Goal: Task Accomplishment & Management: Complete application form

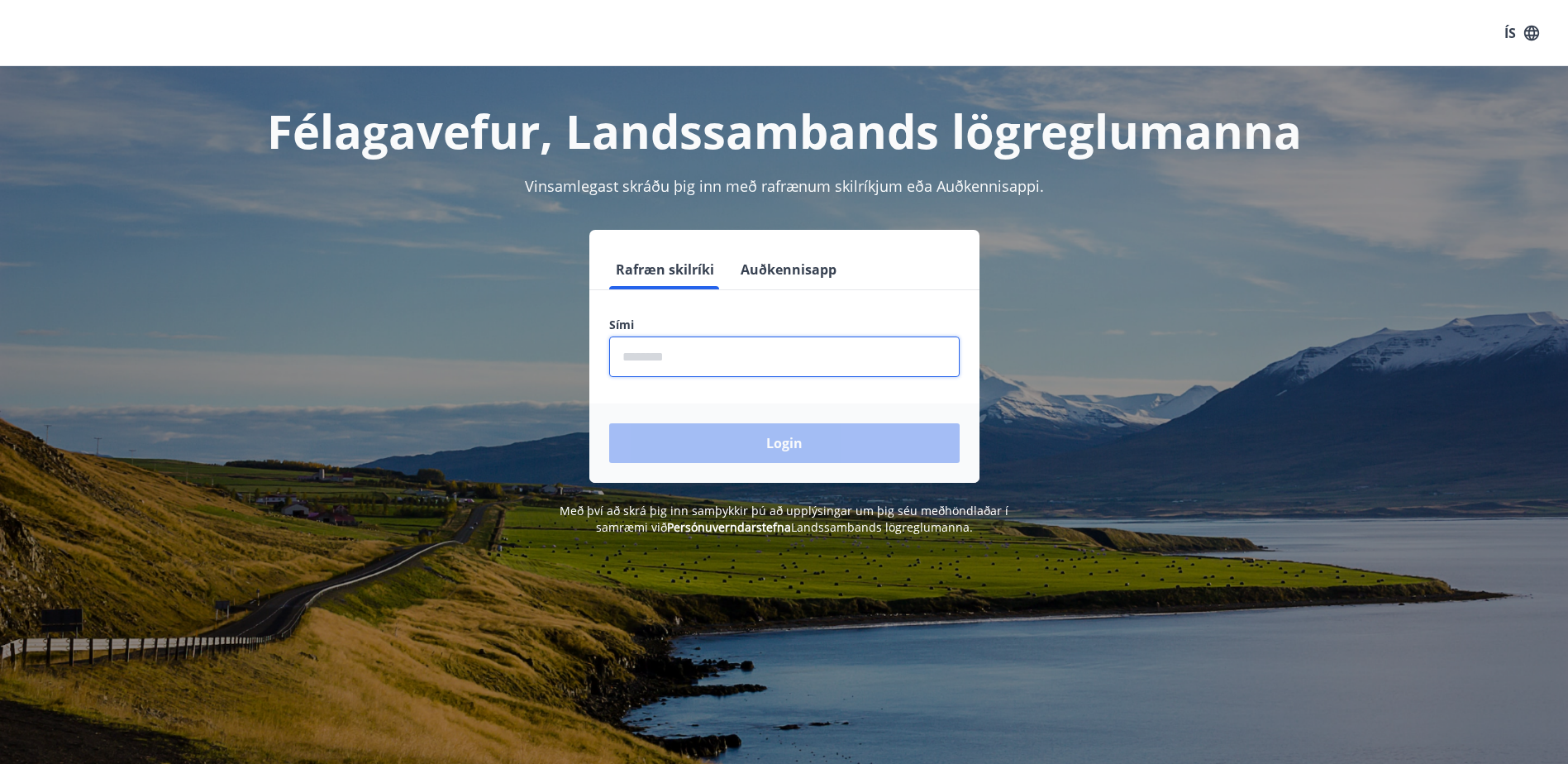
click at [761, 362] on input "phone" at bounding box center [785, 357] width 351 height 41
type input "********"
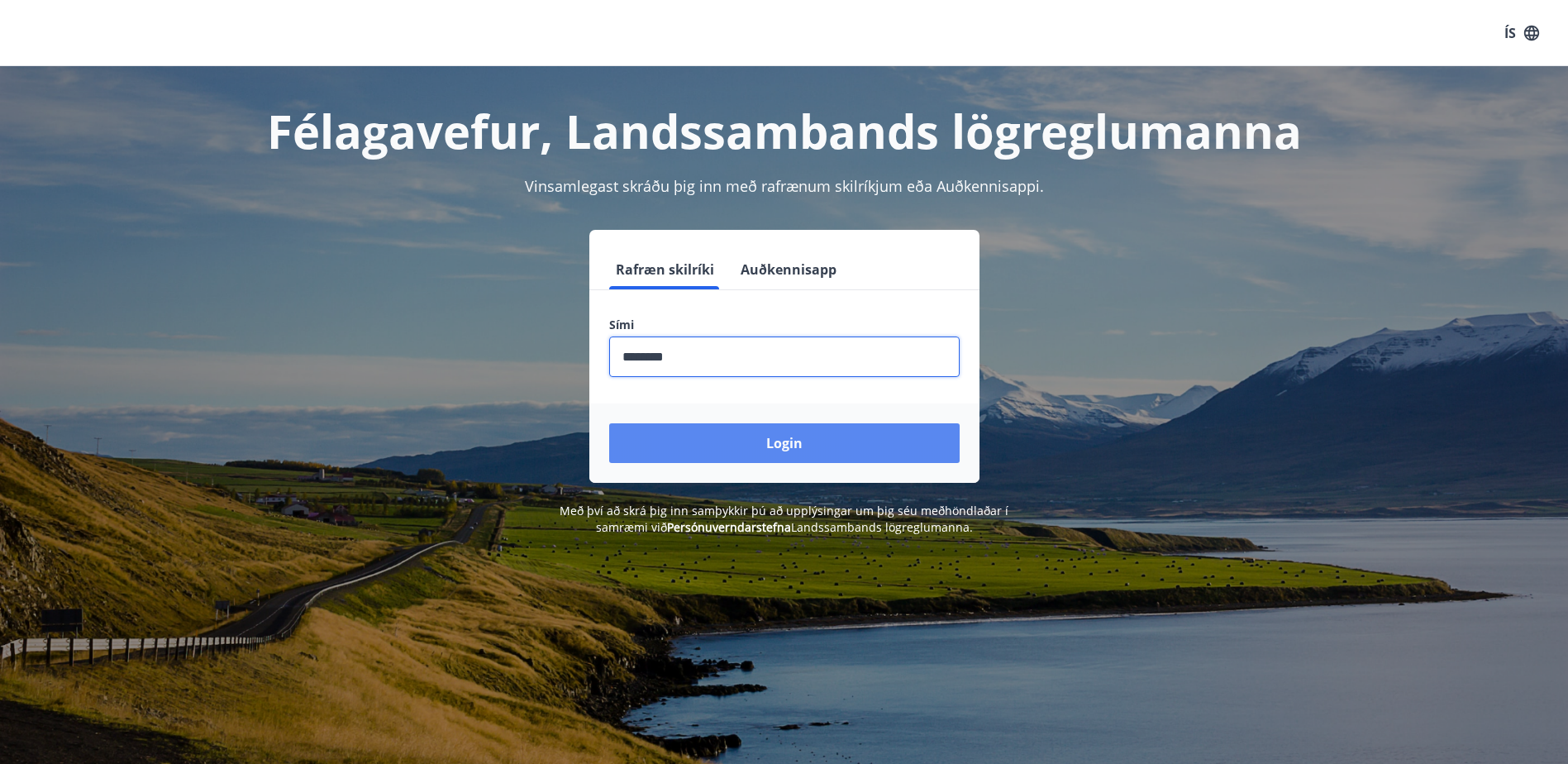
click at [711, 439] on button "Login" at bounding box center [785, 443] width 351 height 40
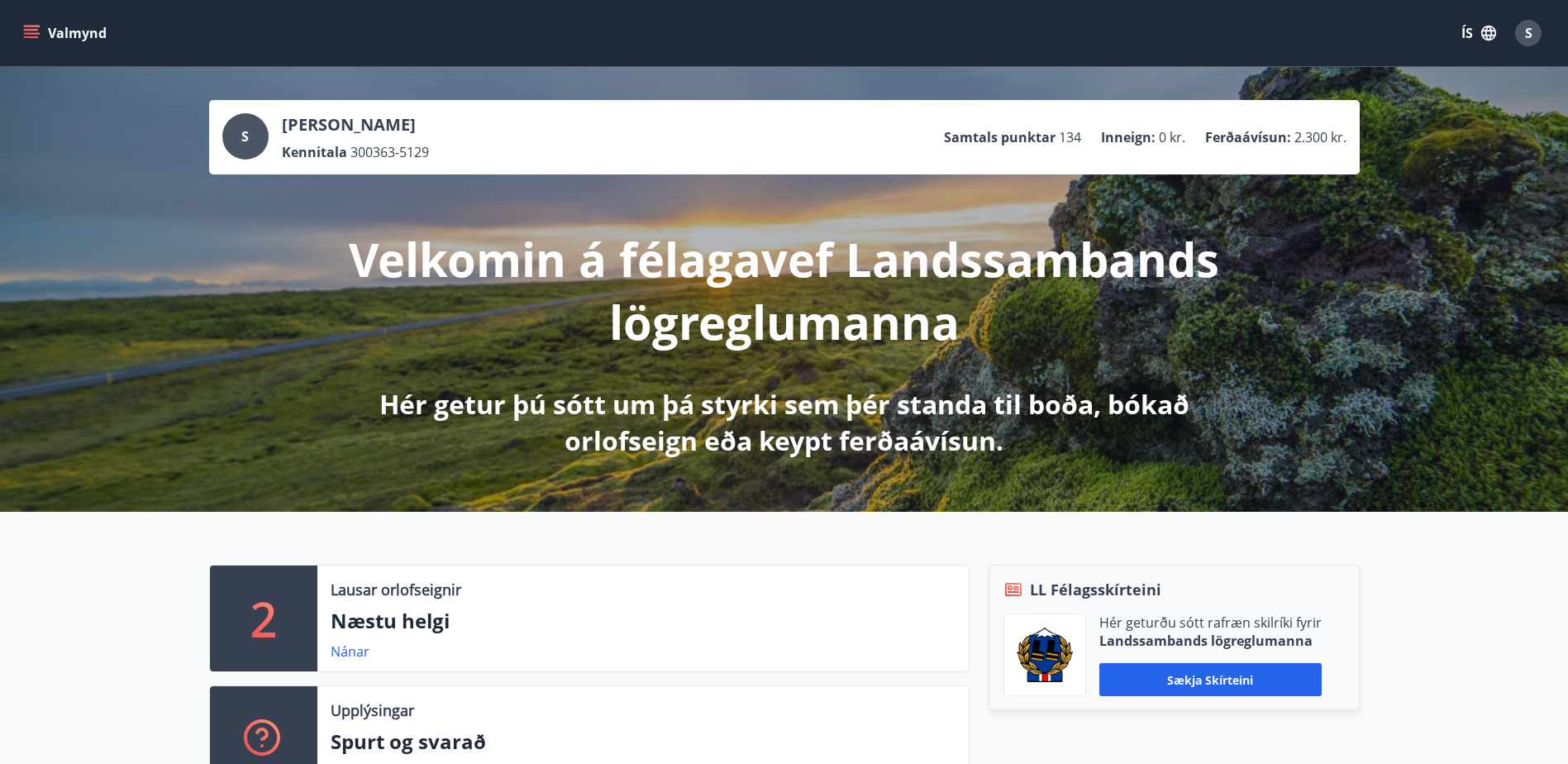
click at [33, 28] on icon "menu" at bounding box center [31, 33] width 17 height 17
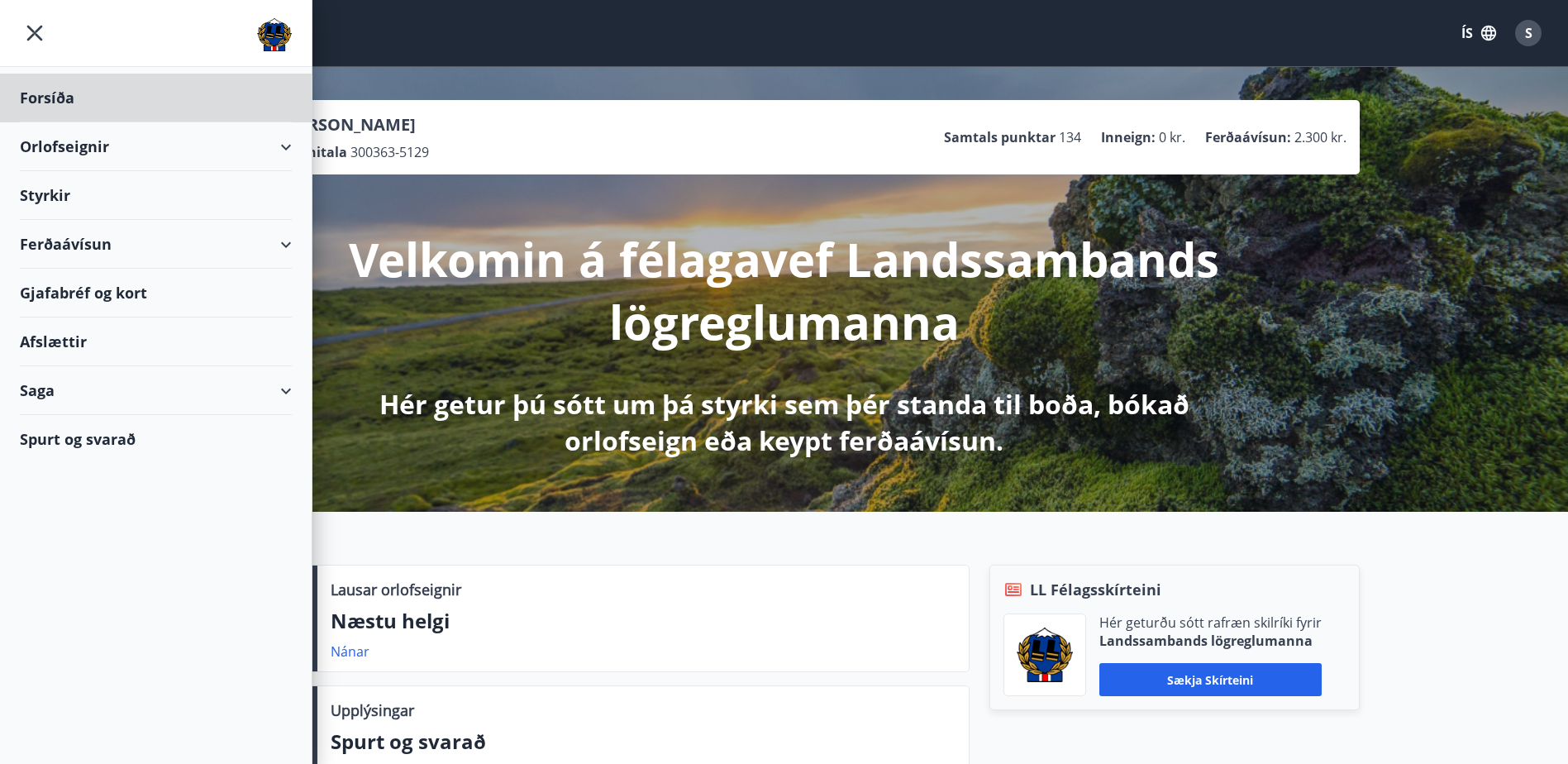
click at [48, 184] on div "Styrkir" at bounding box center [156, 195] width 272 height 49
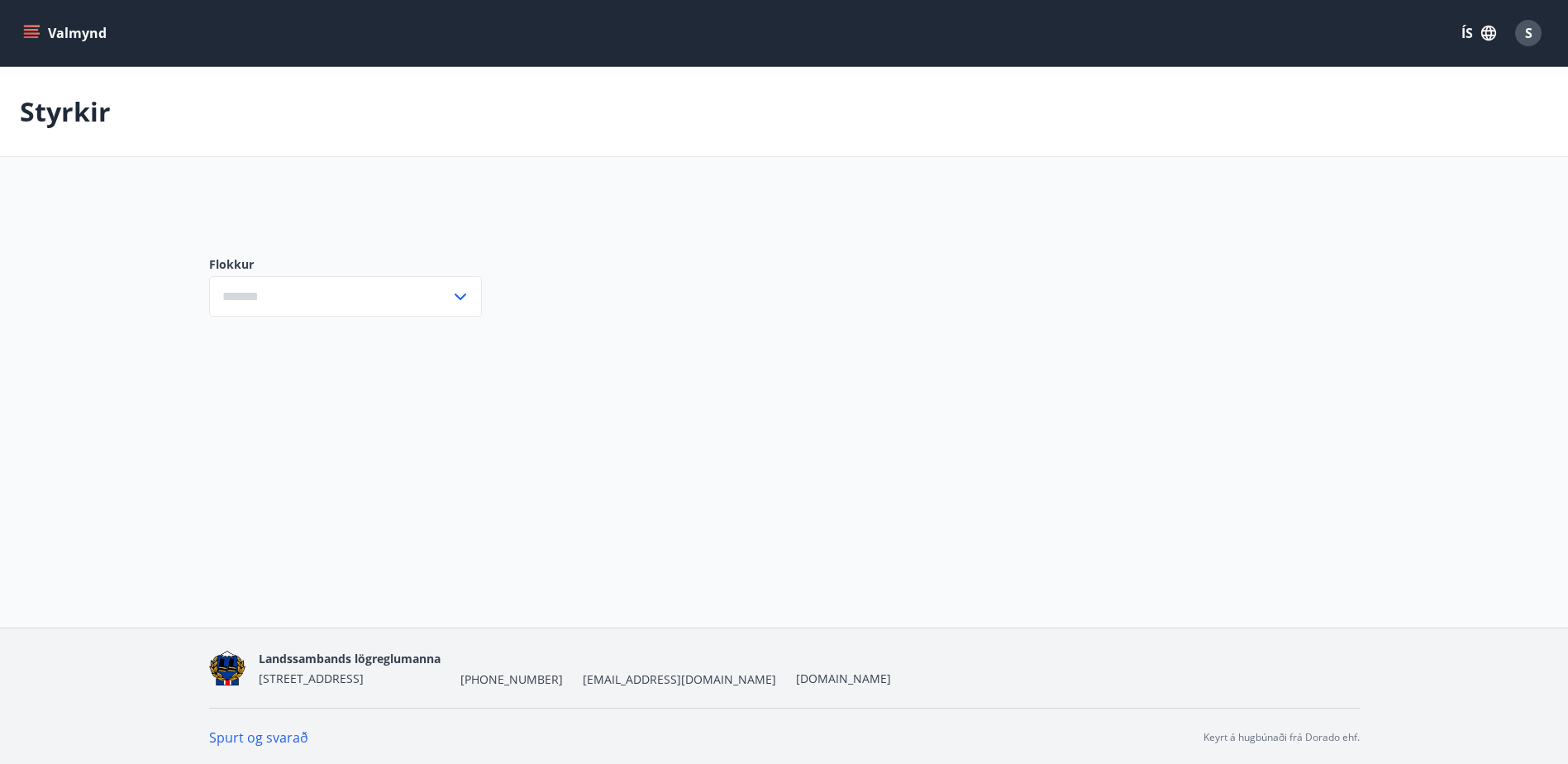
type input "***"
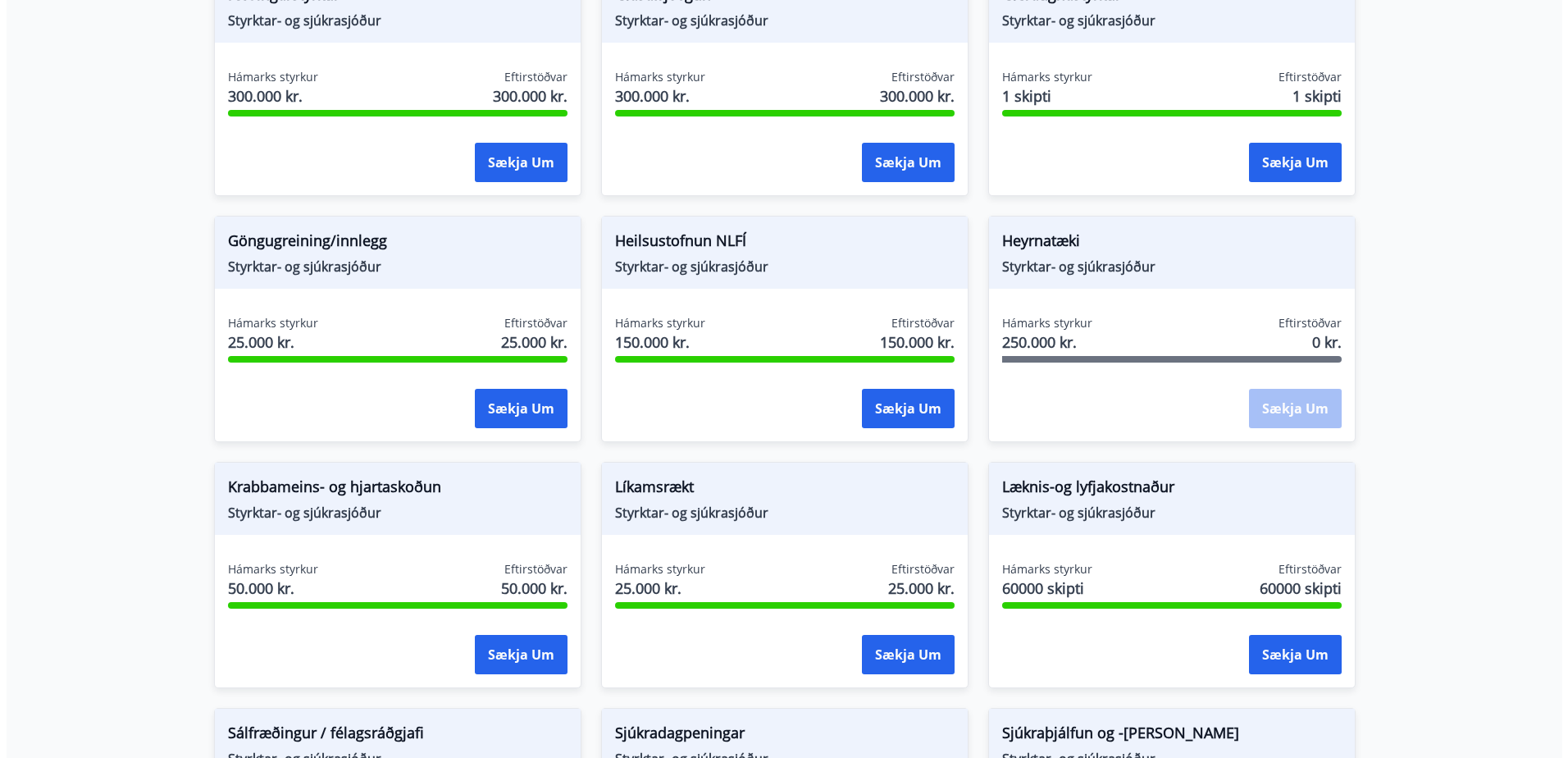
scroll to position [656, 0]
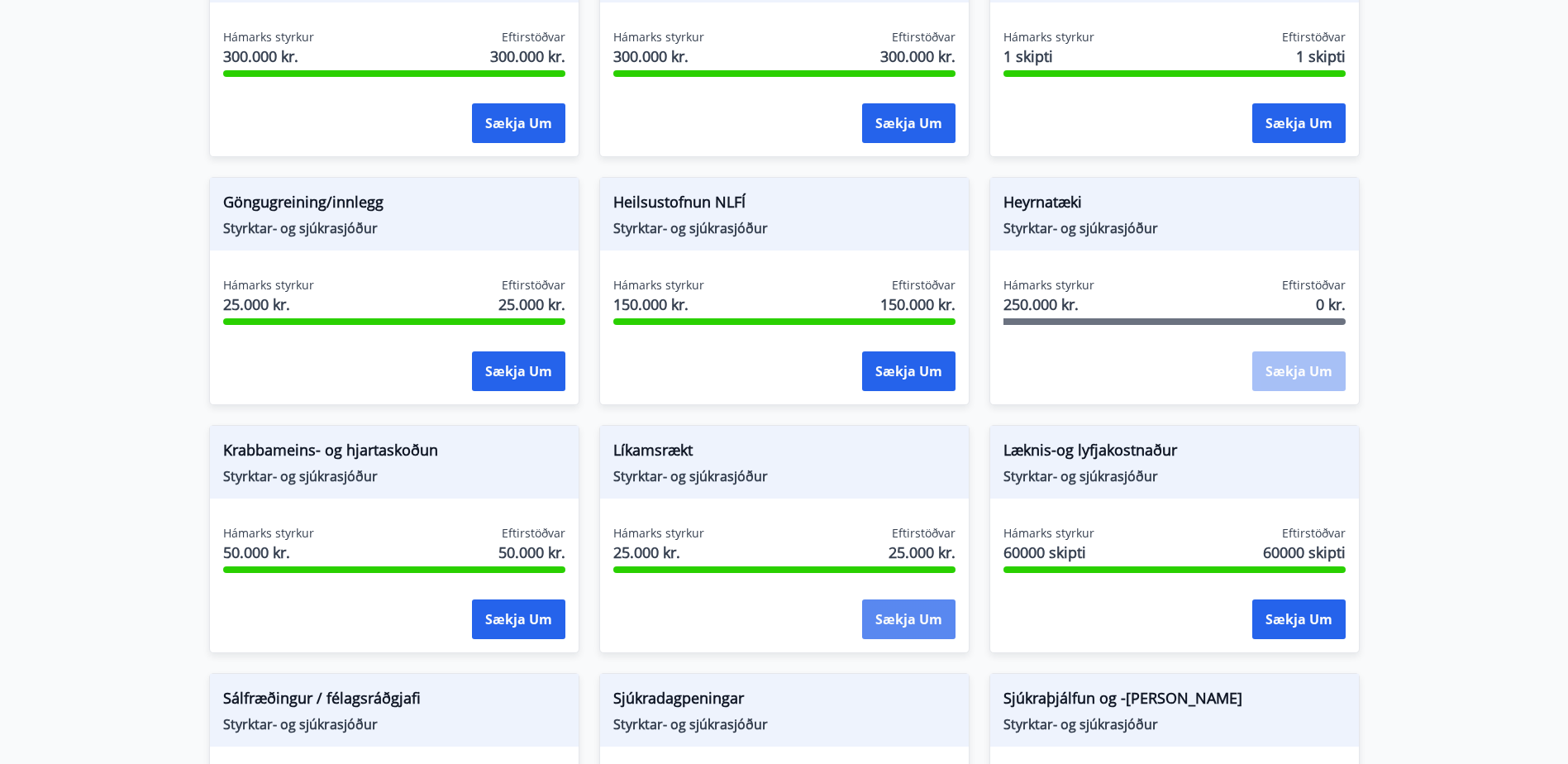
click at [925, 612] on button "Sækja um" at bounding box center [909, 619] width 93 height 40
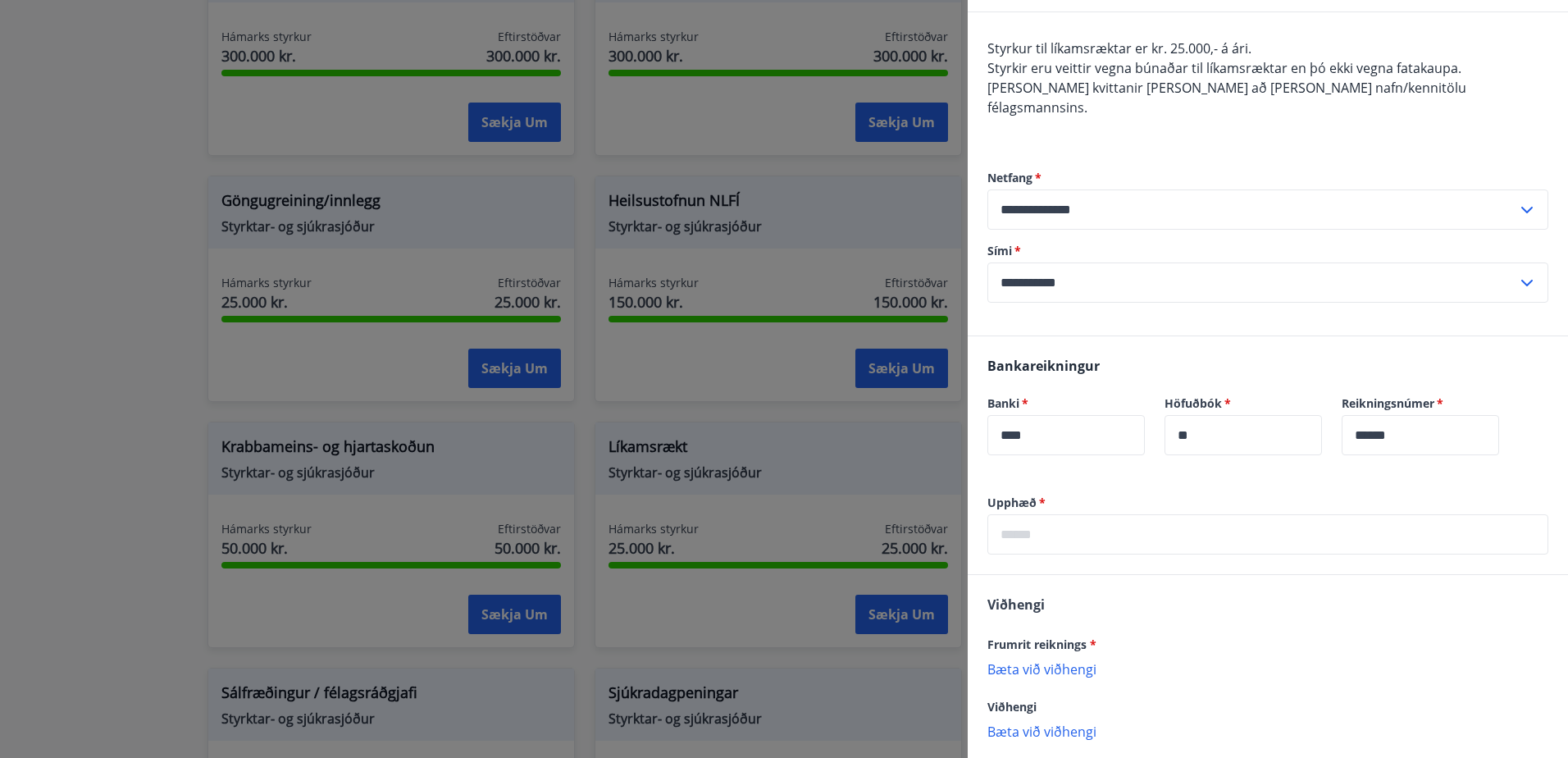
scroll to position [164, 0]
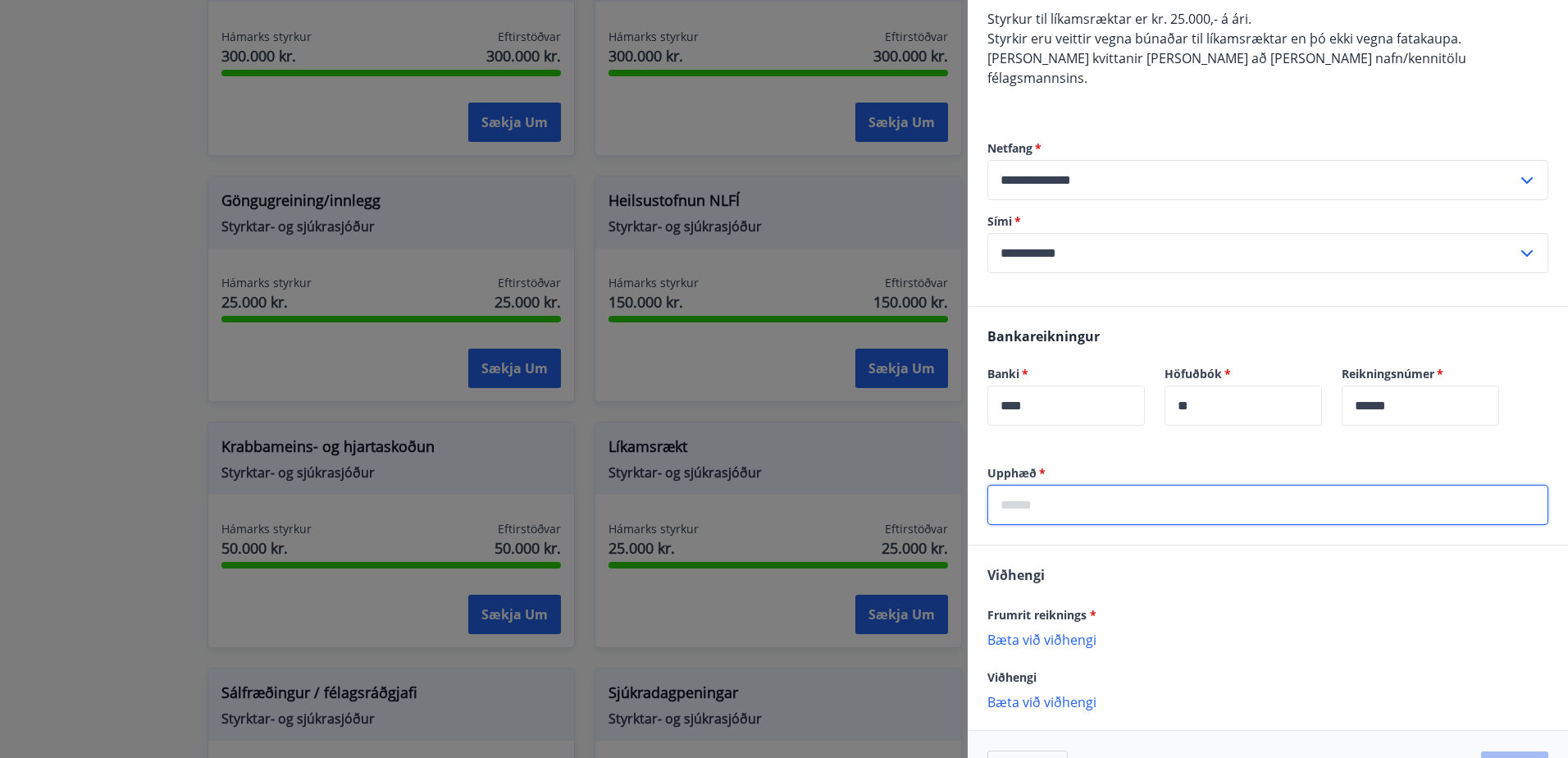
click at [1073, 487] on input "text" at bounding box center [1267, 505] width 561 height 41
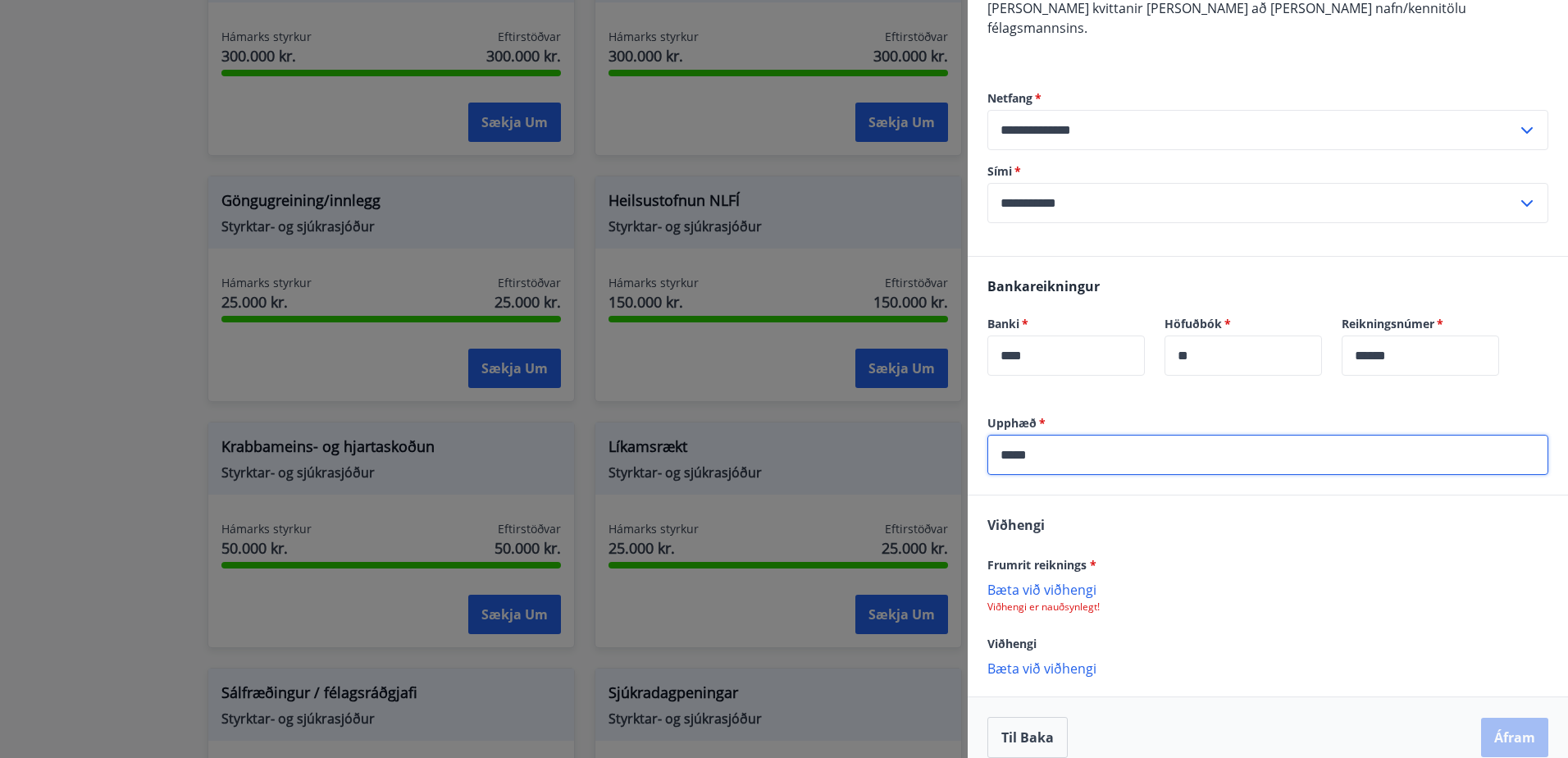
type input "*****"
click at [1002, 581] on p "Bæta við viðhengi" at bounding box center [1267, 589] width 561 height 17
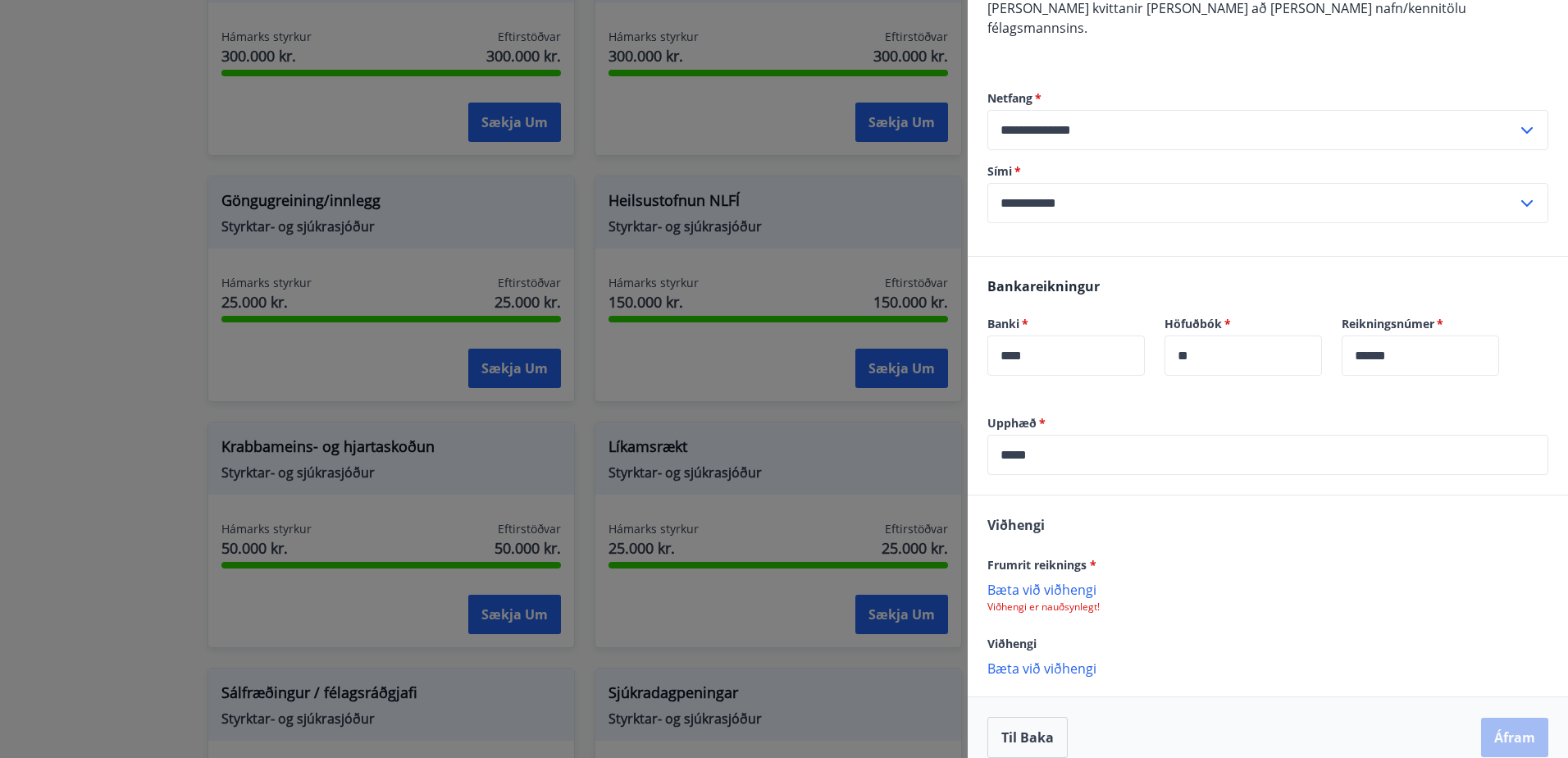
click at [1031, 581] on p "Bæta við viðhengi" at bounding box center [1267, 589] width 561 height 17
click at [1045, 588] on p "[PERSON_NAME]-invoice-3511217.pdf" at bounding box center [1109, 598] width 229 height 19
drag, startPoint x: 1045, startPoint y: 578, endPoint x: 1029, endPoint y: 572, distance: 17.1
click at [1008, 588] on p "[PERSON_NAME]-invoice-3511217.pdf" at bounding box center [1109, 598] width 229 height 19
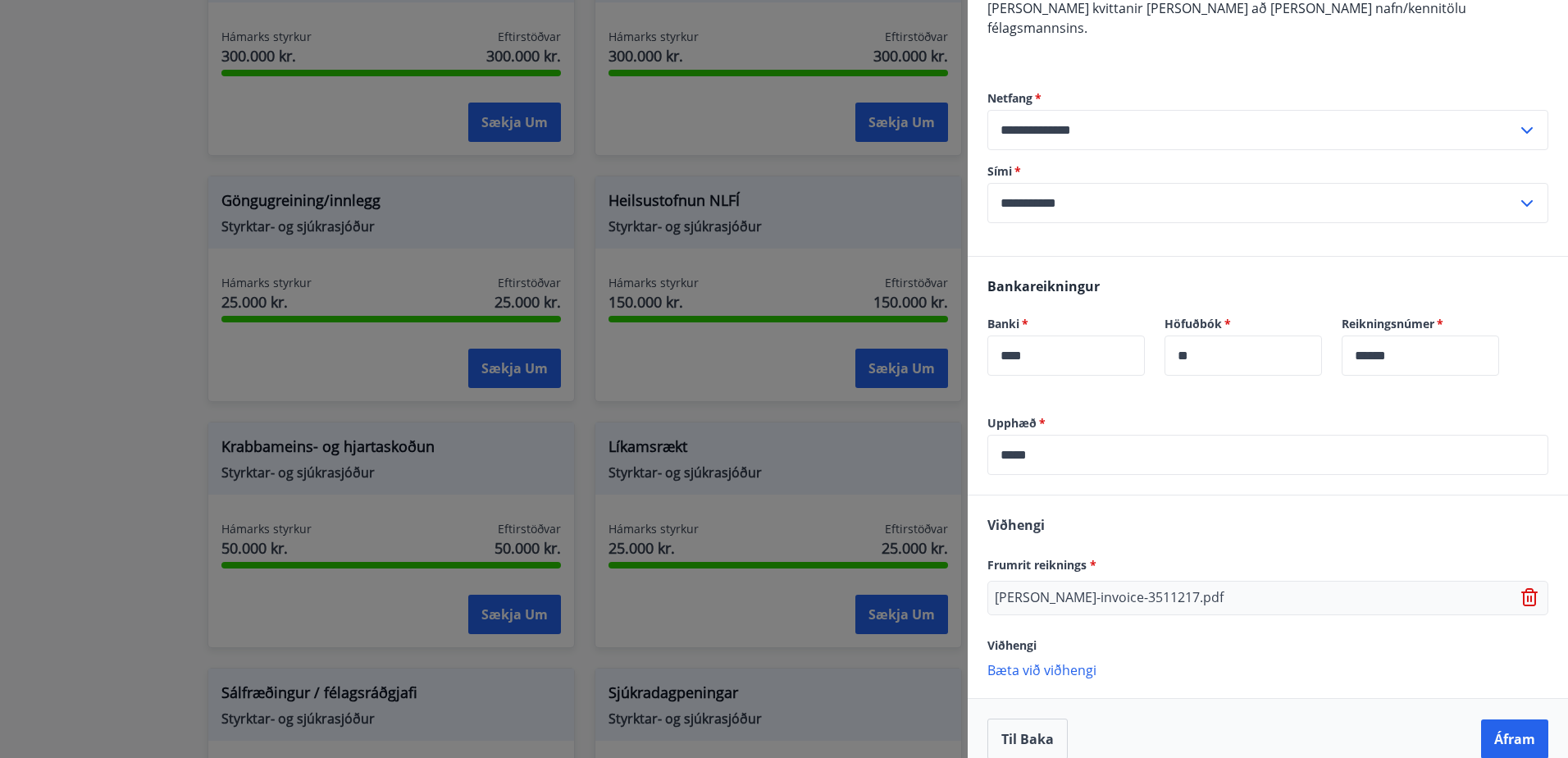
click at [1198, 581] on div "[PERSON_NAME]-invoice-3511217.pdf" at bounding box center [1267, 598] width 561 height 34
click at [1157, 581] on div "[PERSON_NAME]-invoice-3511217.pdf" at bounding box center [1267, 598] width 561 height 34
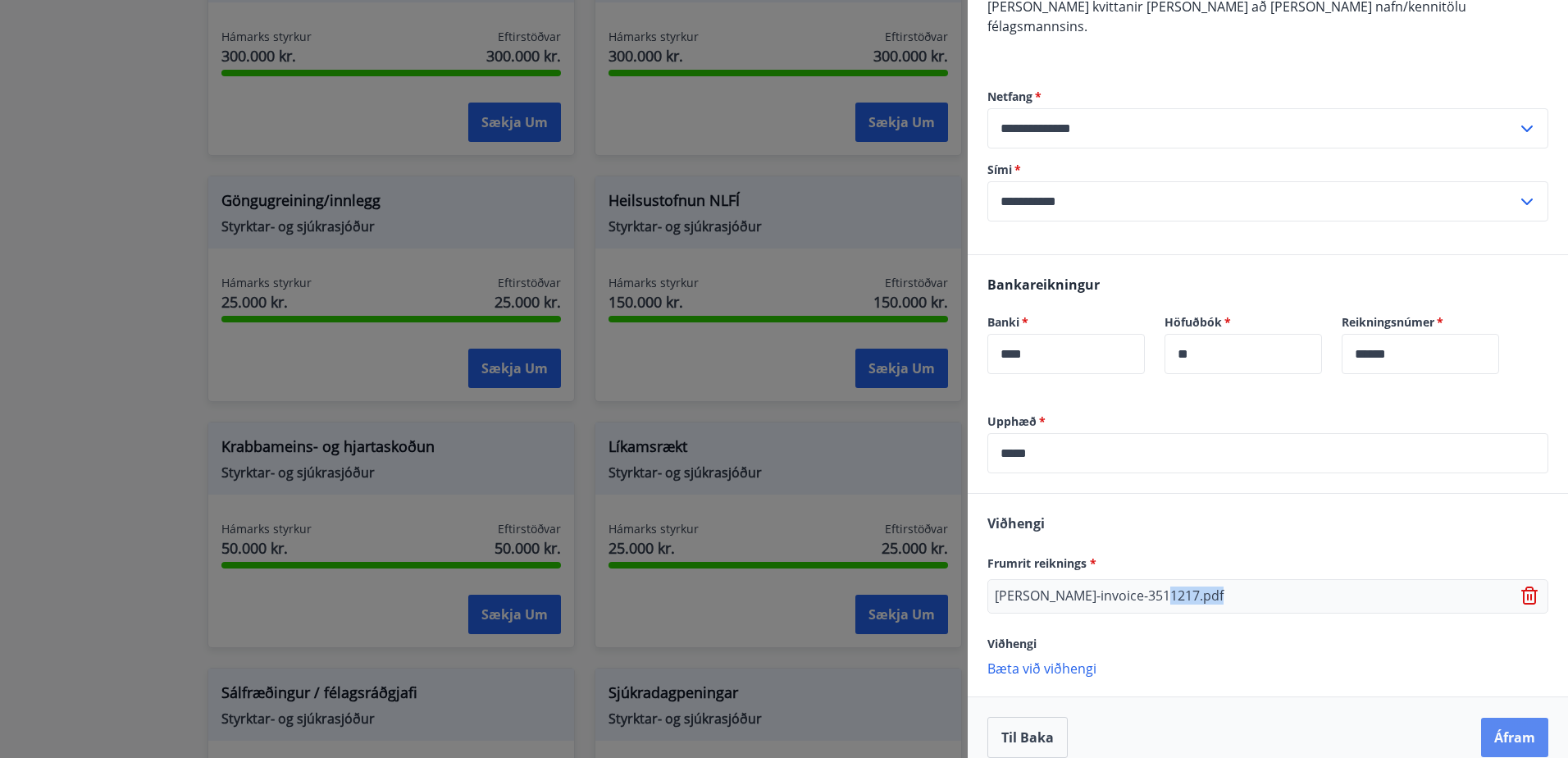
click at [1493, 718] on button "Áfram" at bounding box center [1515, 738] width 67 height 40
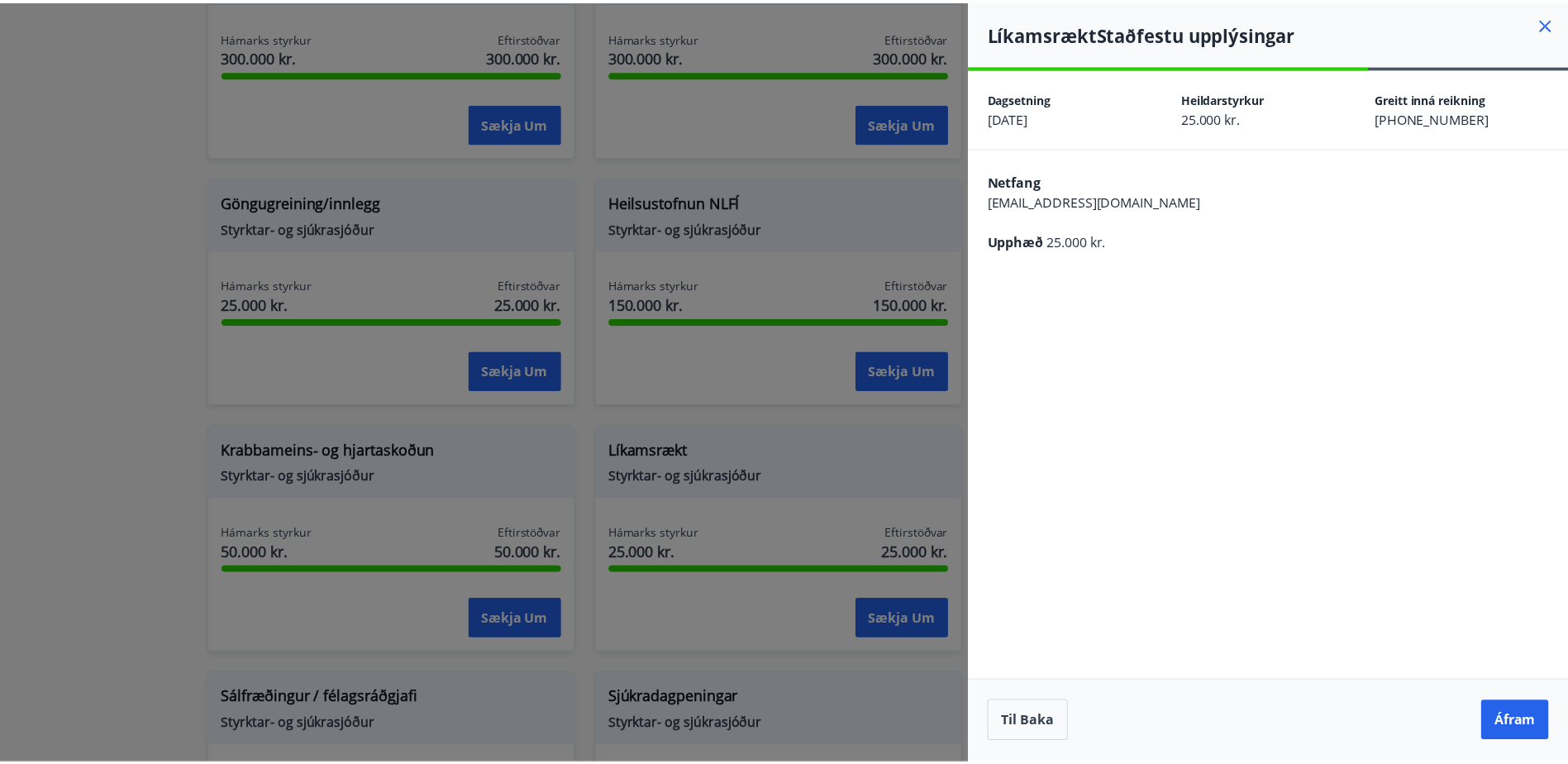
scroll to position [0, 0]
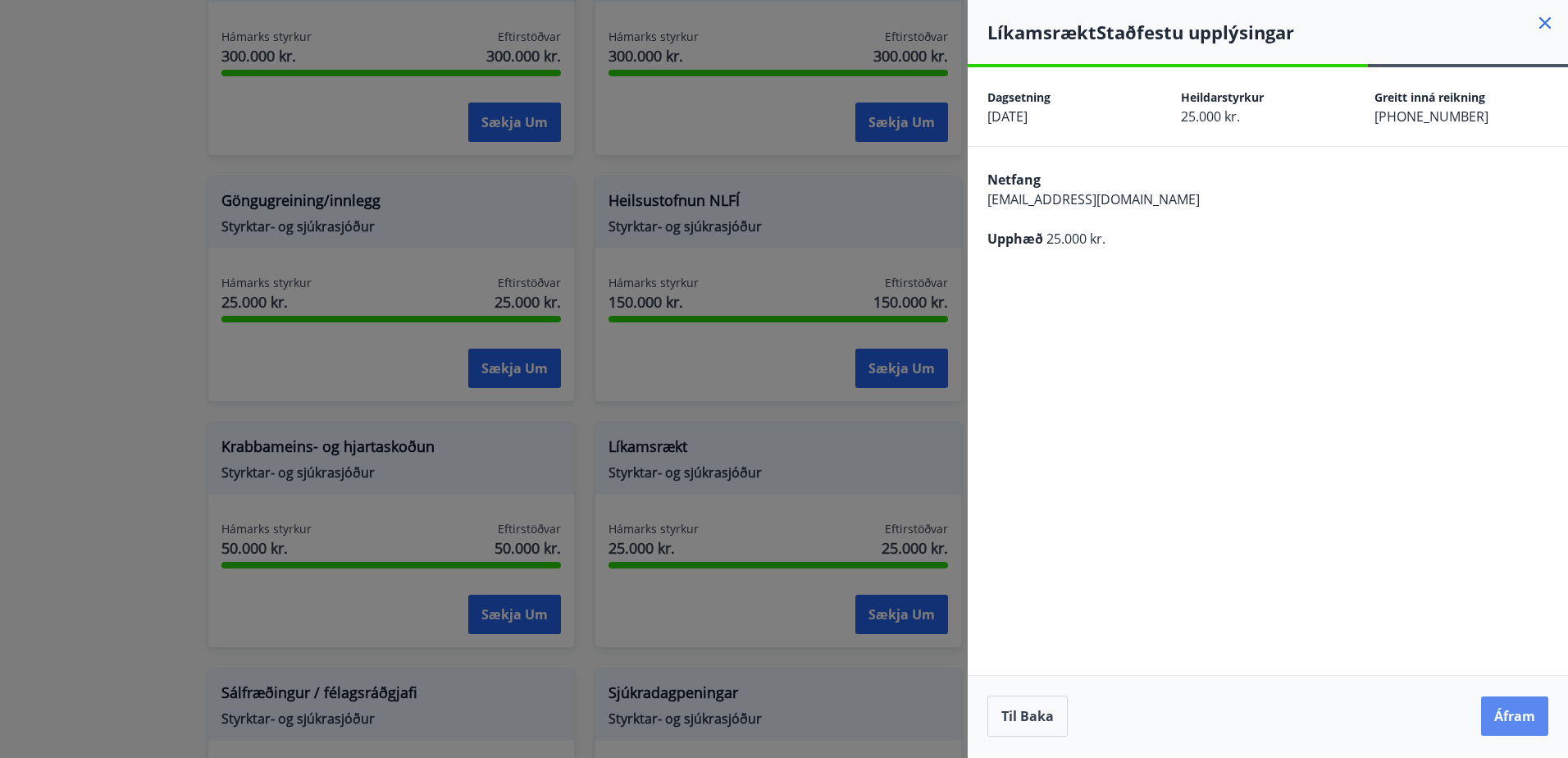
click at [1488, 706] on button "Áfram" at bounding box center [1515, 716] width 67 height 40
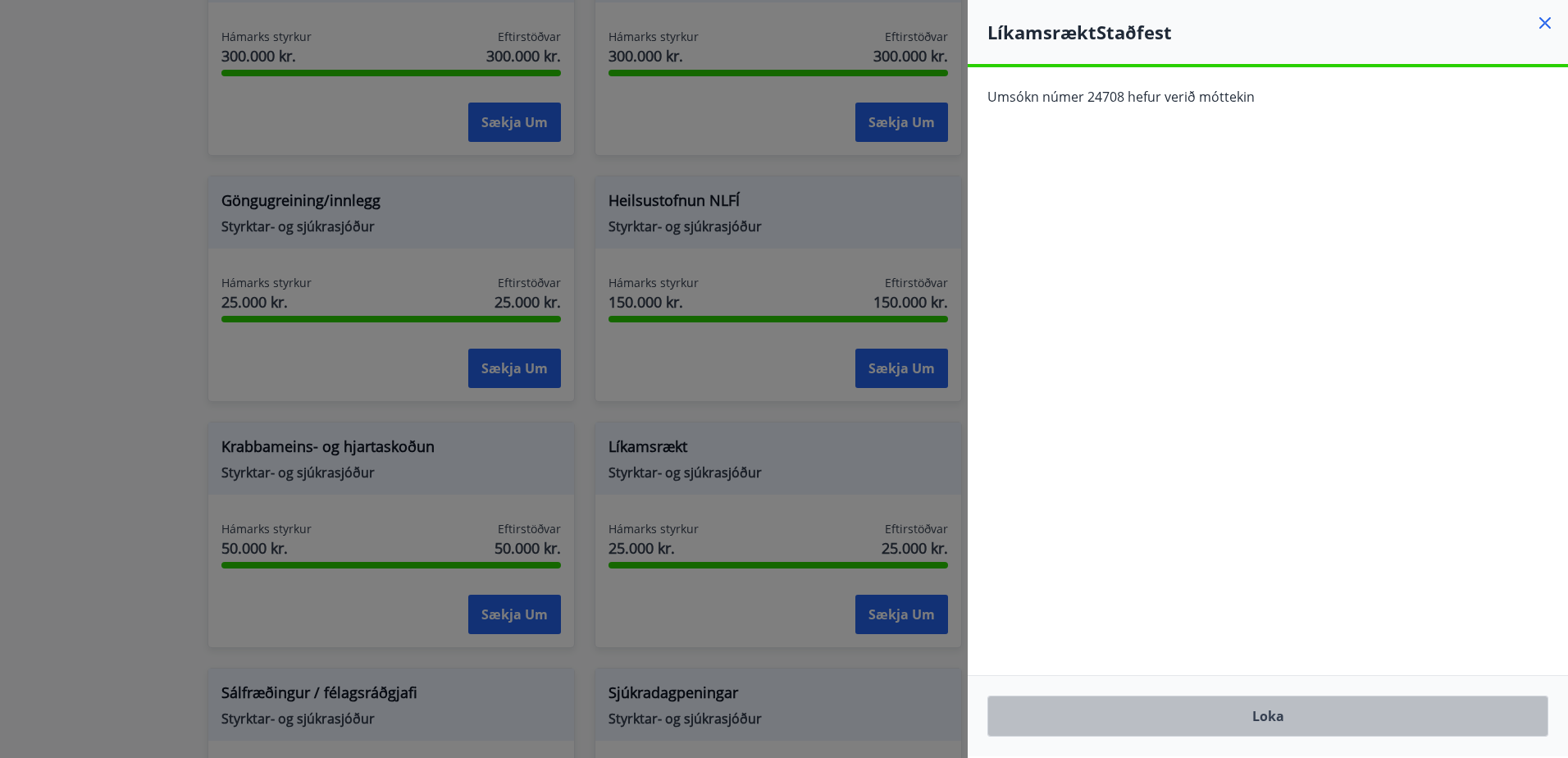
click at [1351, 721] on button "Loka" at bounding box center [1267, 716] width 561 height 41
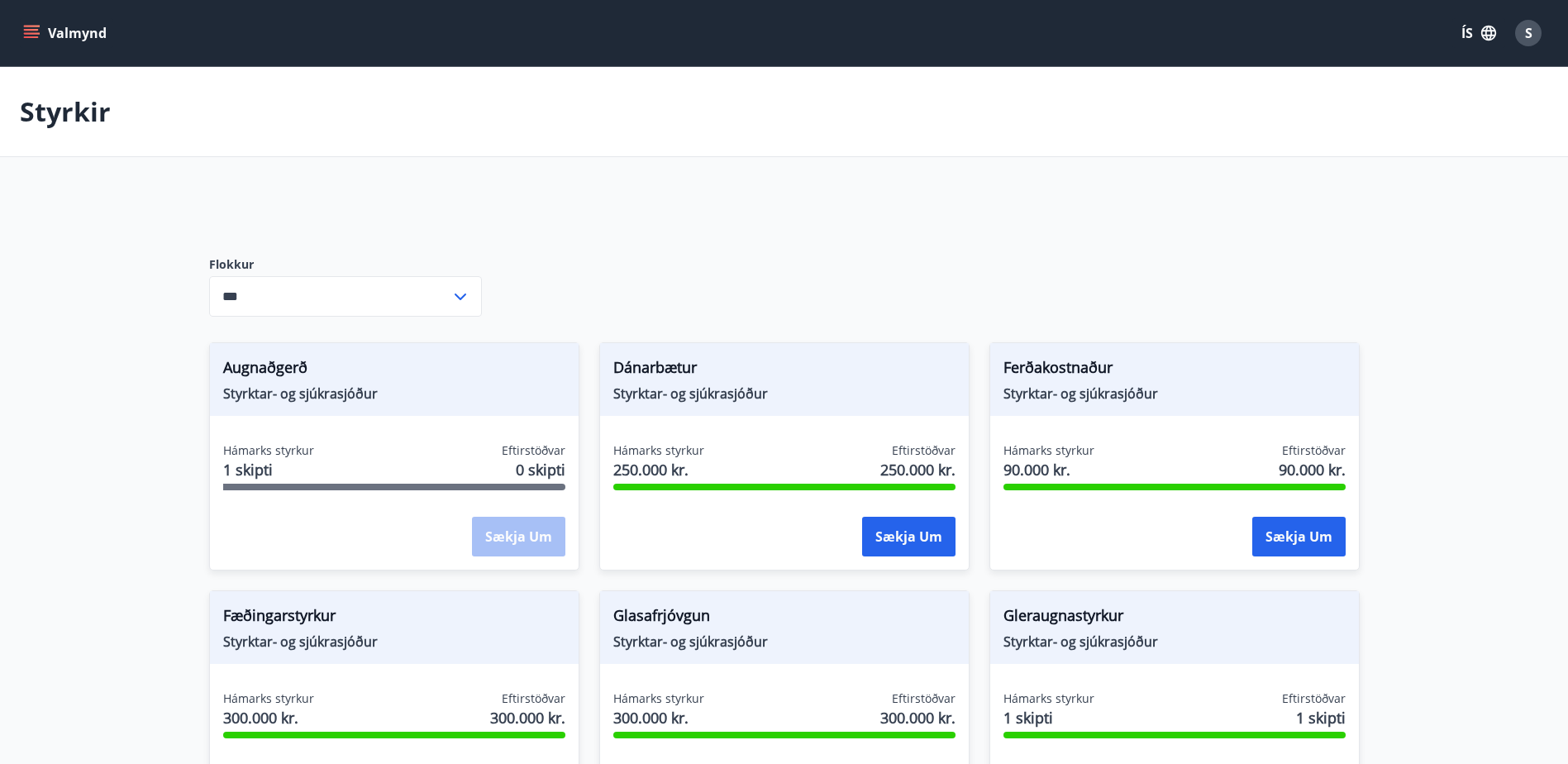
click at [1528, 26] on span "S" at bounding box center [1529, 33] width 7 height 18
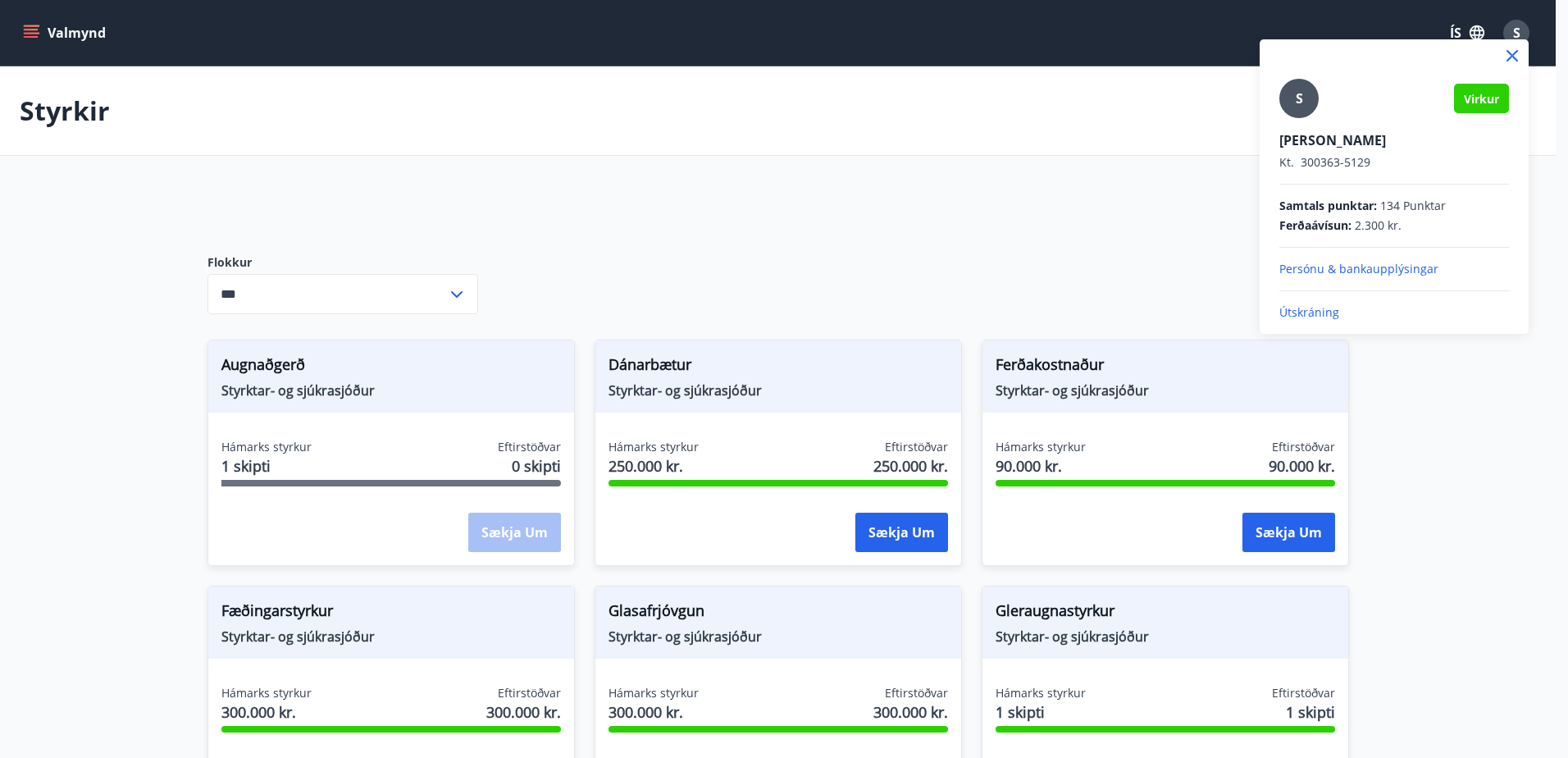
click at [1311, 310] on p "Útskráning" at bounding box center [1394, 313] width 230 height 17
